Goal: Navigation & Orientation: Find specific page/section

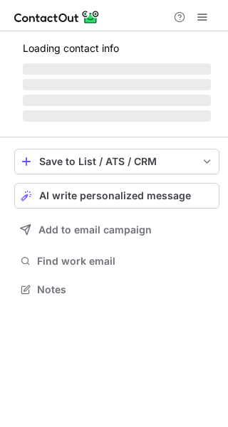
scroll to position [276, 228]
